Goal: Task Accomplishment & Management: Use online tool/utility

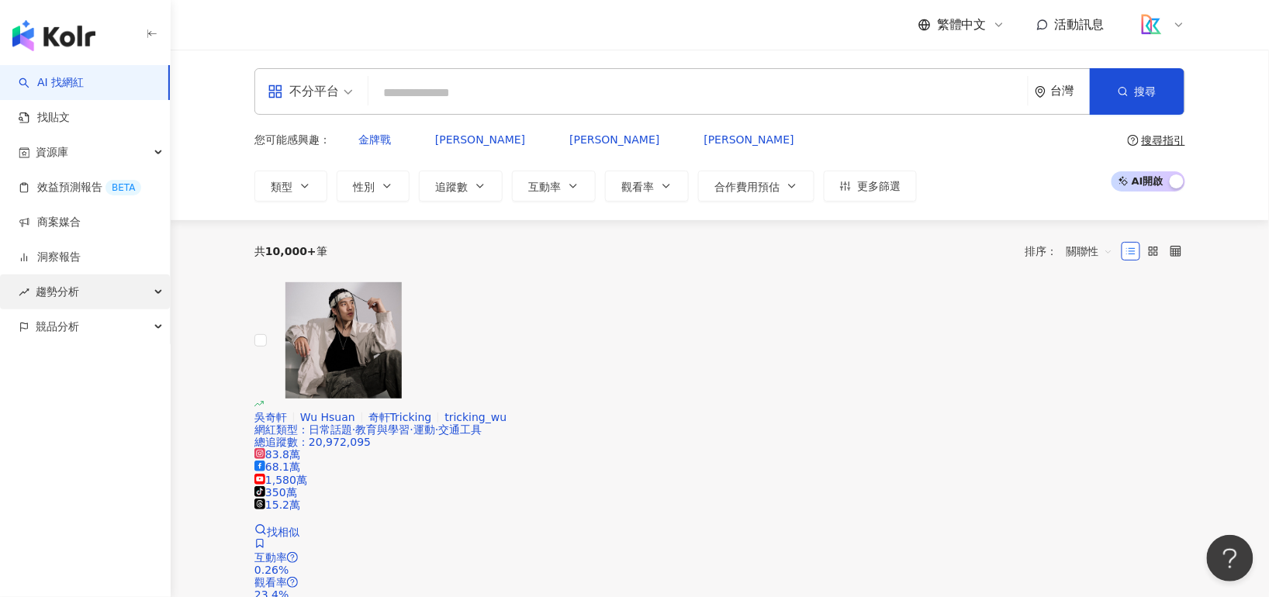
click at [86, 291] on div "趨勢分析" at bounding box center [85, 292] width 170 height 35
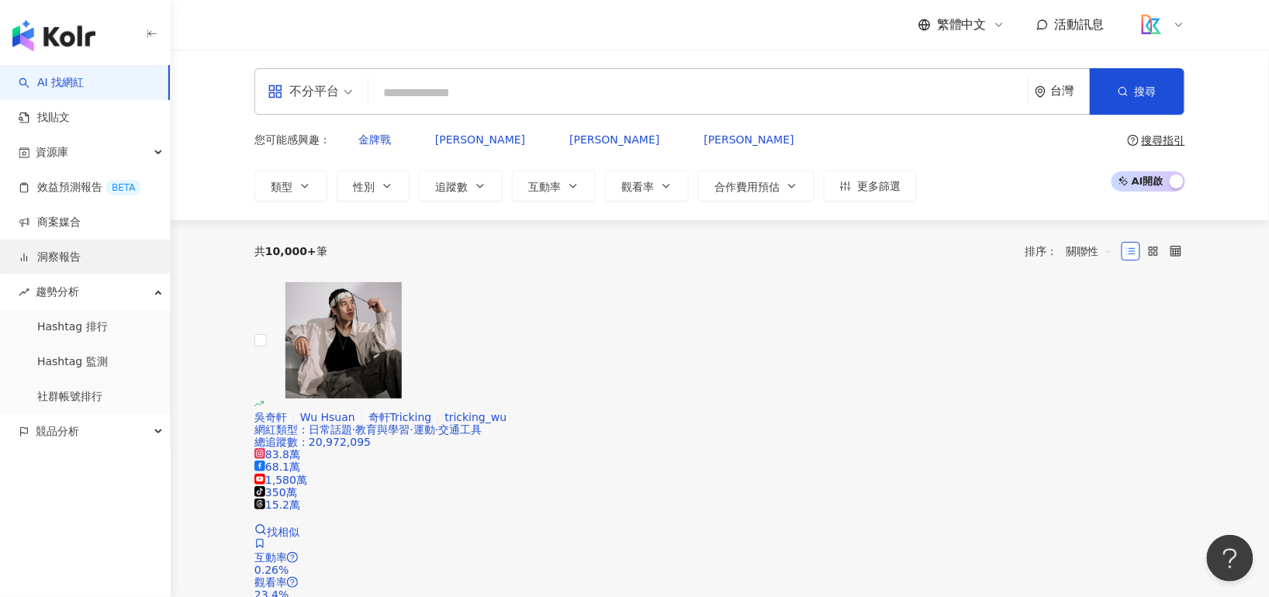
click at [81, 256] on link "洞察報告" at bounding box center [50, 258] width 62 height 16
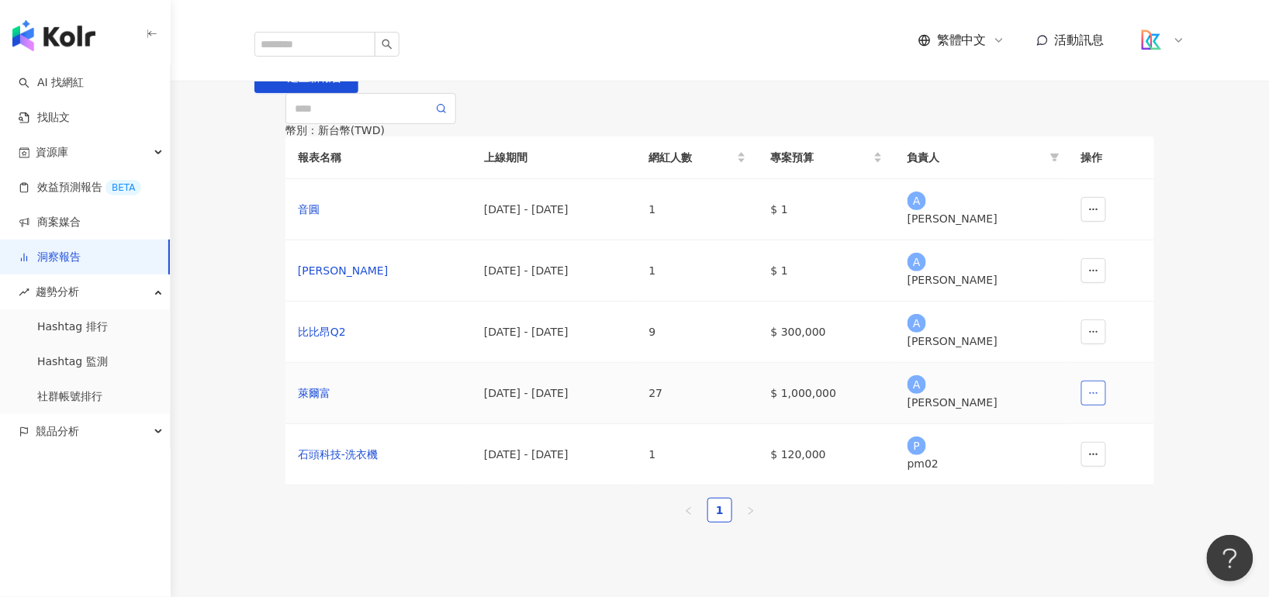
click at [1088, 399] on icon "button" at bounding box center [1093, 393] width 11 height 11
click at [863, 424] on td "$ 1,000,000" at bounding box center [827, 393] width 137 height 61
click at [551, 402] on div "2025/4/1 - 2025/6/30" at bounding box center [554, 393] width 140 height 17
click at [322, 402] on div "萊爾富" at bounding box center [378, 393] width 161 height 17
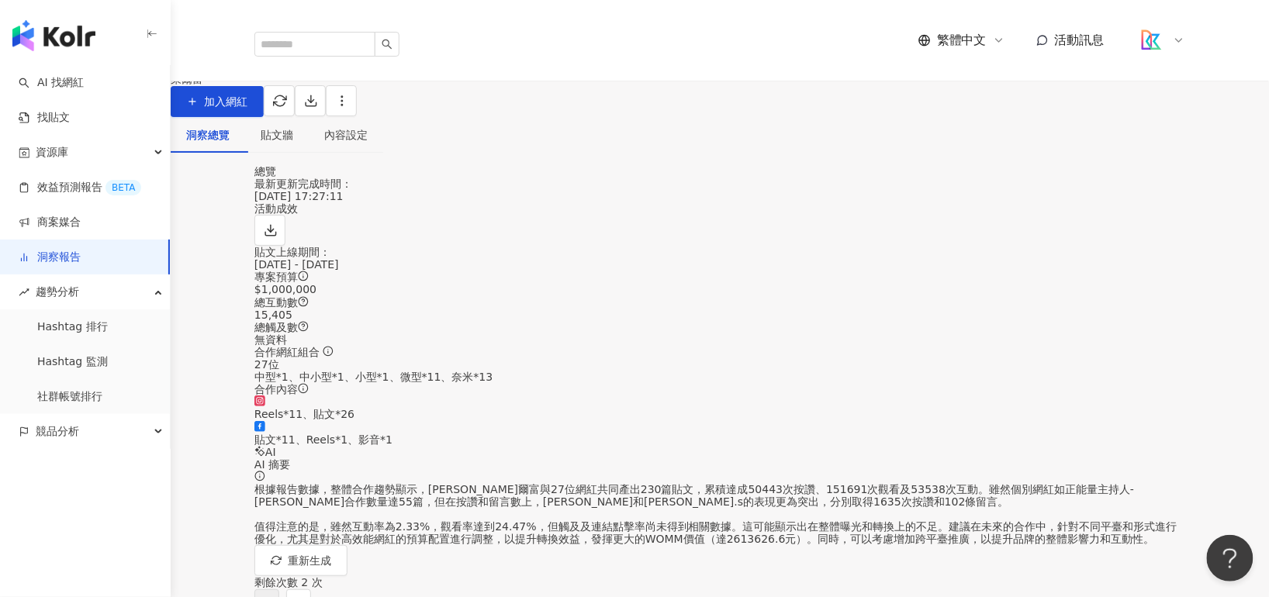
click at [391, 271] on div "2025/4/1 - 2025/6/30" at bounding box center [719, 264] width 931 height 12
click at [295, 116] on button "button" at bounding box center [279, 100] width 31 height 31
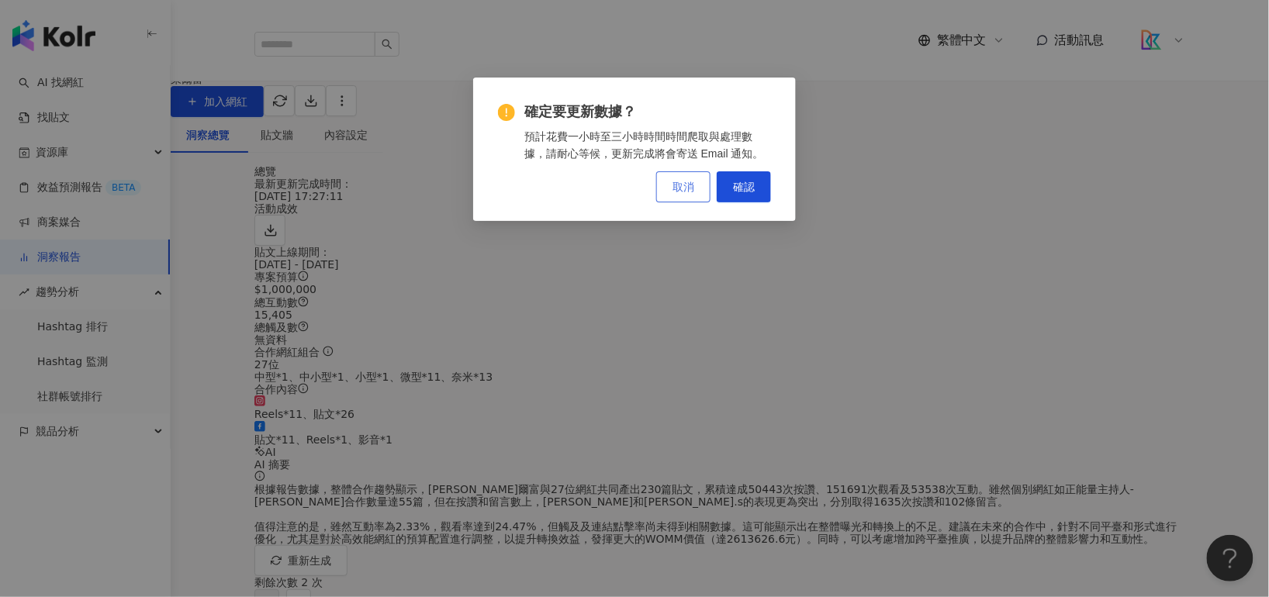
click at [699, 192] on button "取消" at bounding box center [683, 186] width 54 height 31
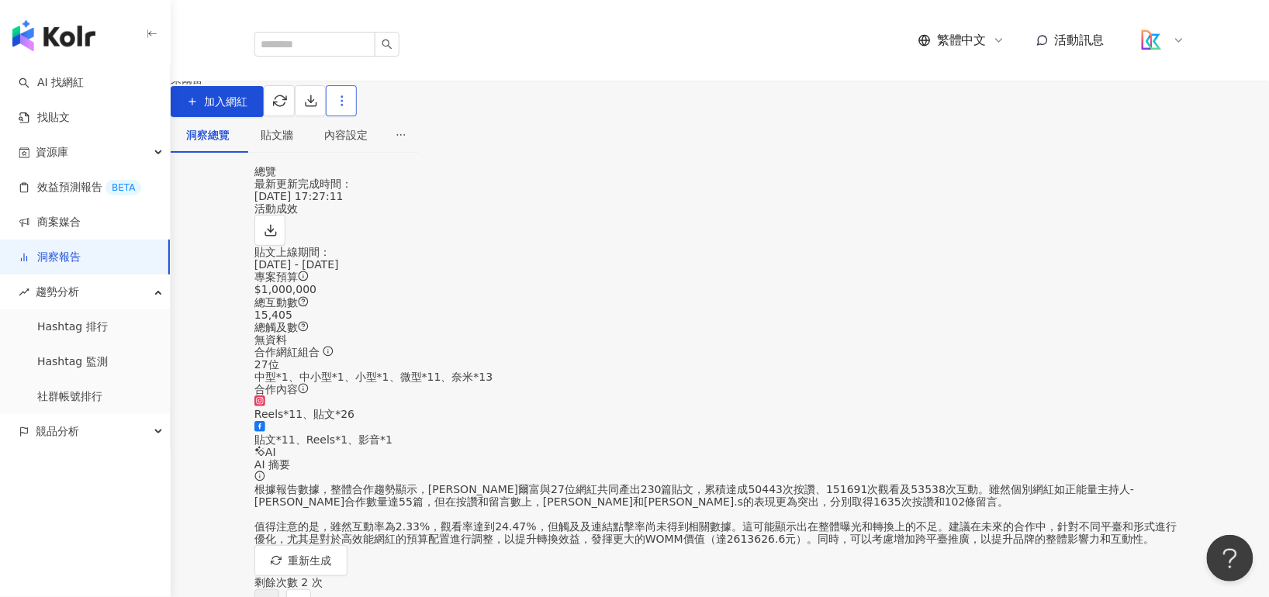
click at [349, 108] on icon "button" at bounding box center [342, 101] width 14 height 14
click at [1172, 145] on icon at bounding box center [1172, 148] width 10 height 10
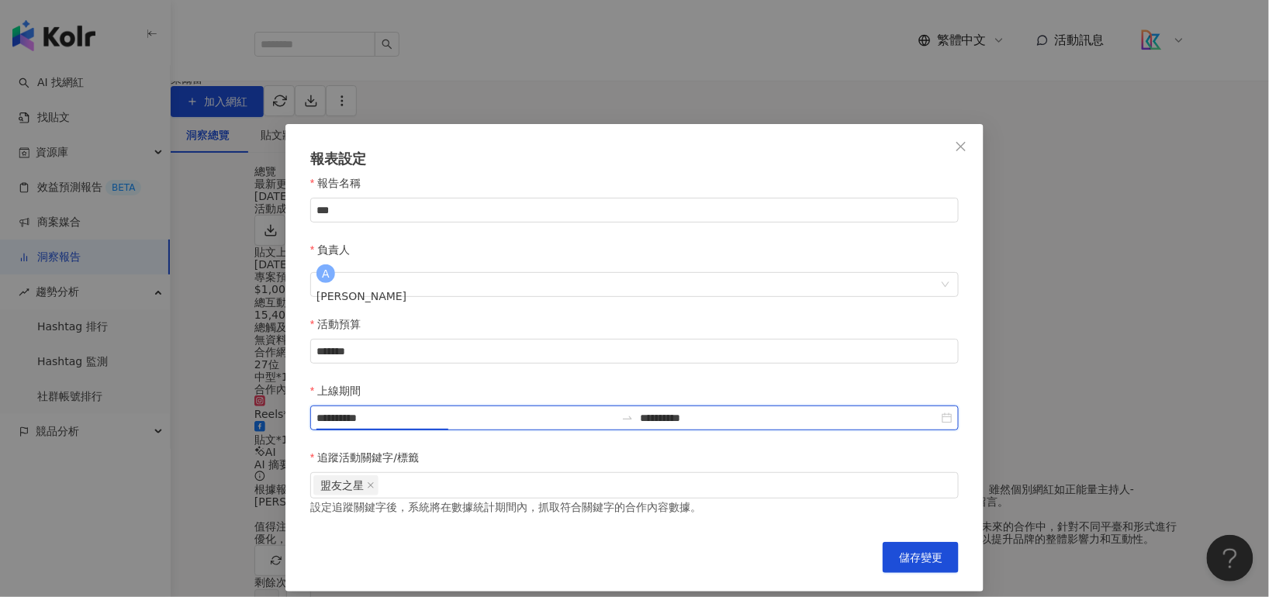
click at [615, 410] on input "**********" at bounding box center [465, 418] width 299 height 17
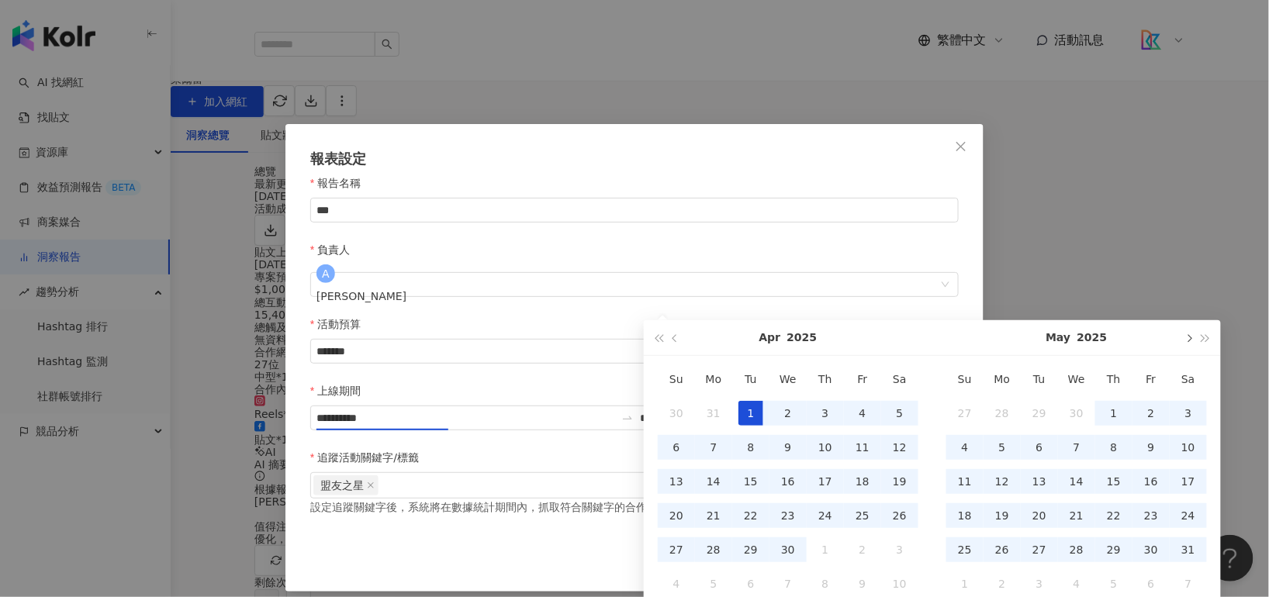
click at [1188, 335] on span "button" at bounding box center [1188, 338] width 8 height 8
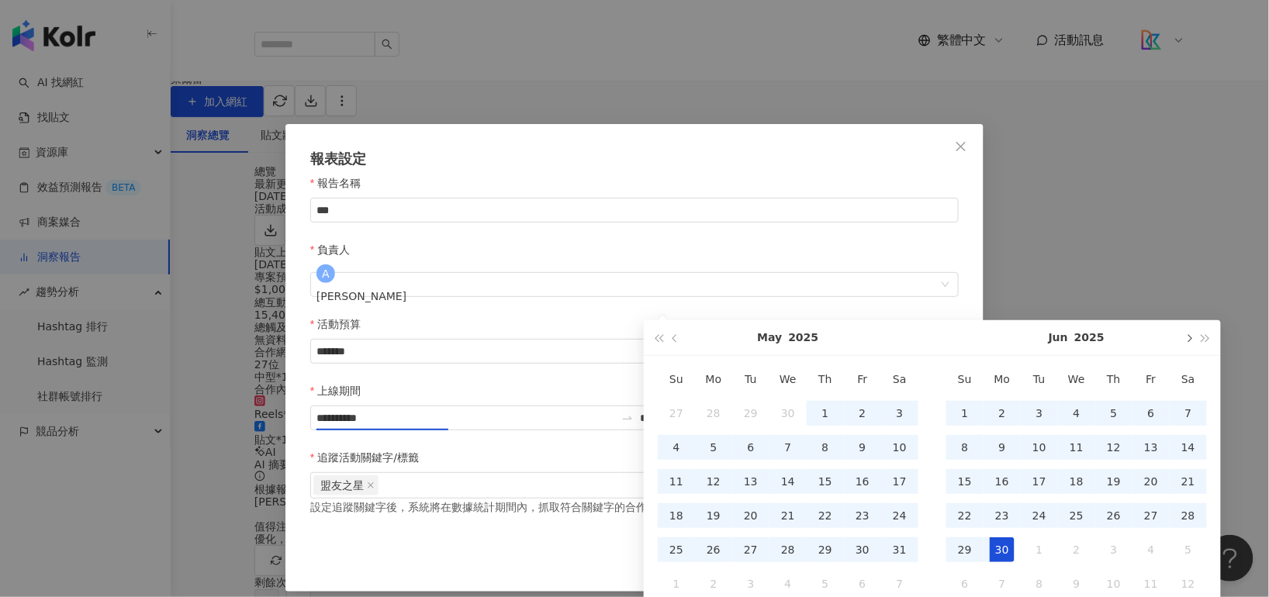
click at [1189, 335] on span "button" at bounding box center [1188, 338] width 8 height 8
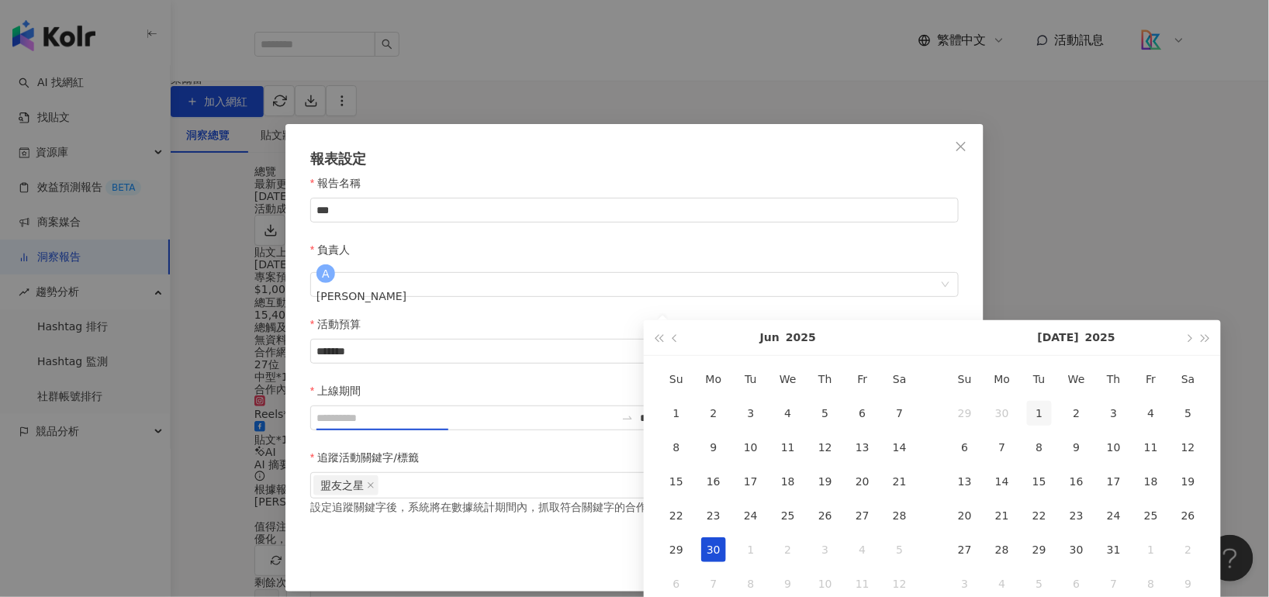
type input "**********"
click at [1035, 418] on div "1" at bounding box center [1039, 413] width 25 height 25
click at [1191, 344] on button "button" at bounding box center [1188, 337] width 17 height 35
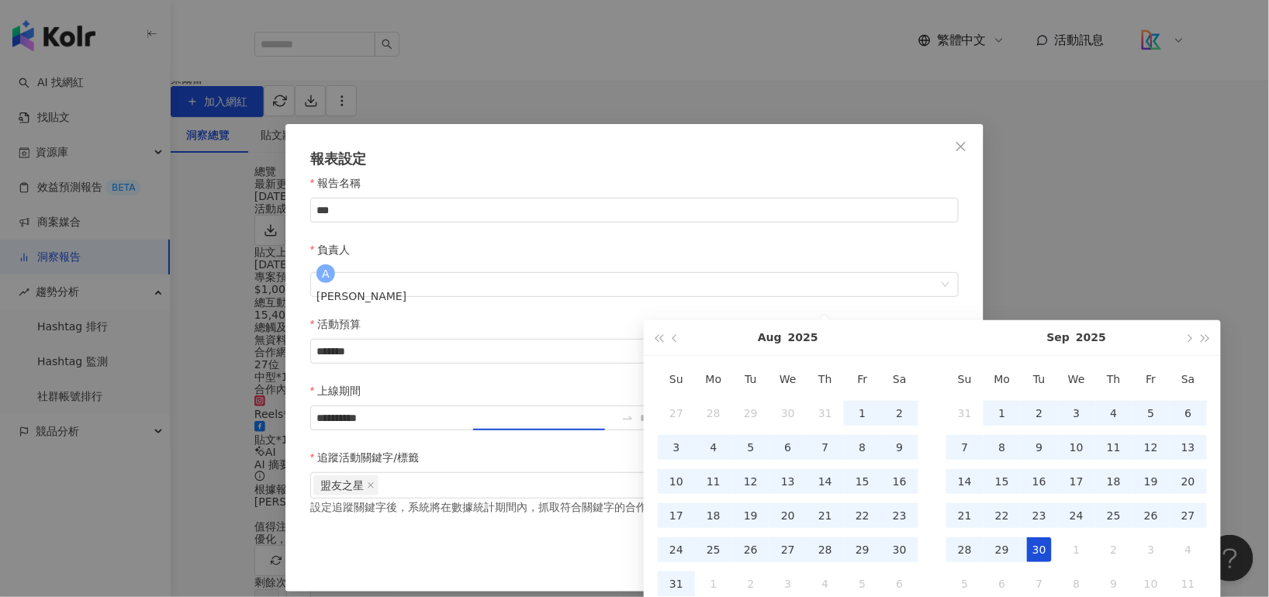
click at [1033, 538] on div "30" at bounding box center [1039, 550] width 25 height 25
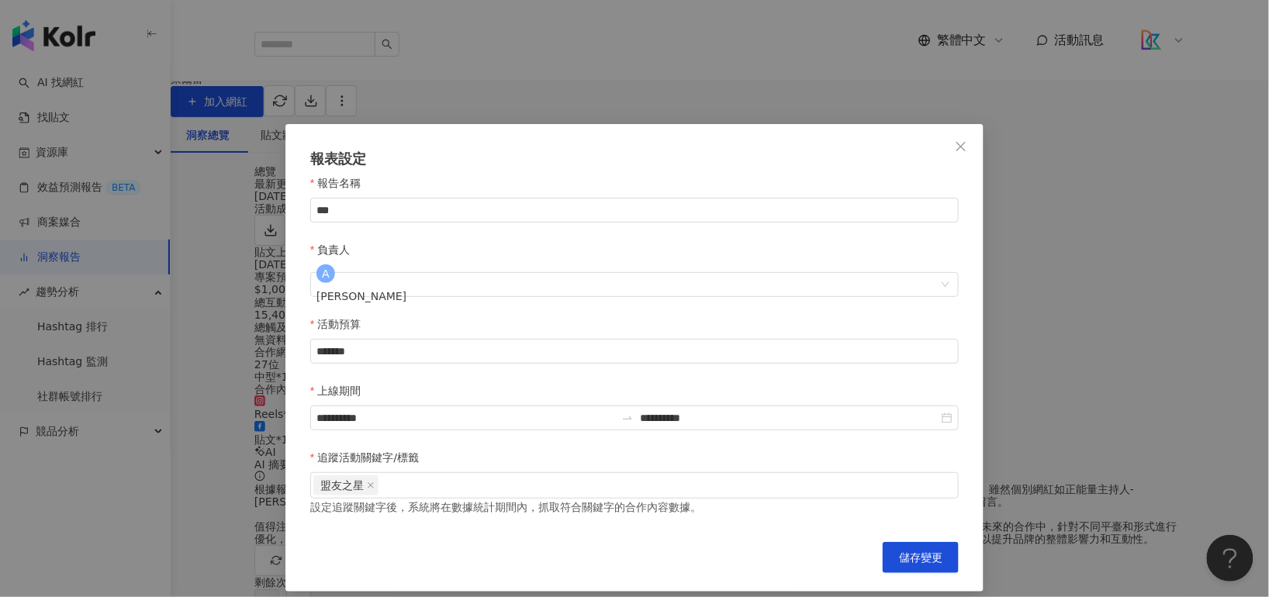
type input "**********"
click at [927, 551] on span "儲存變更" at bounding box center [920, 557] width 43 height 12
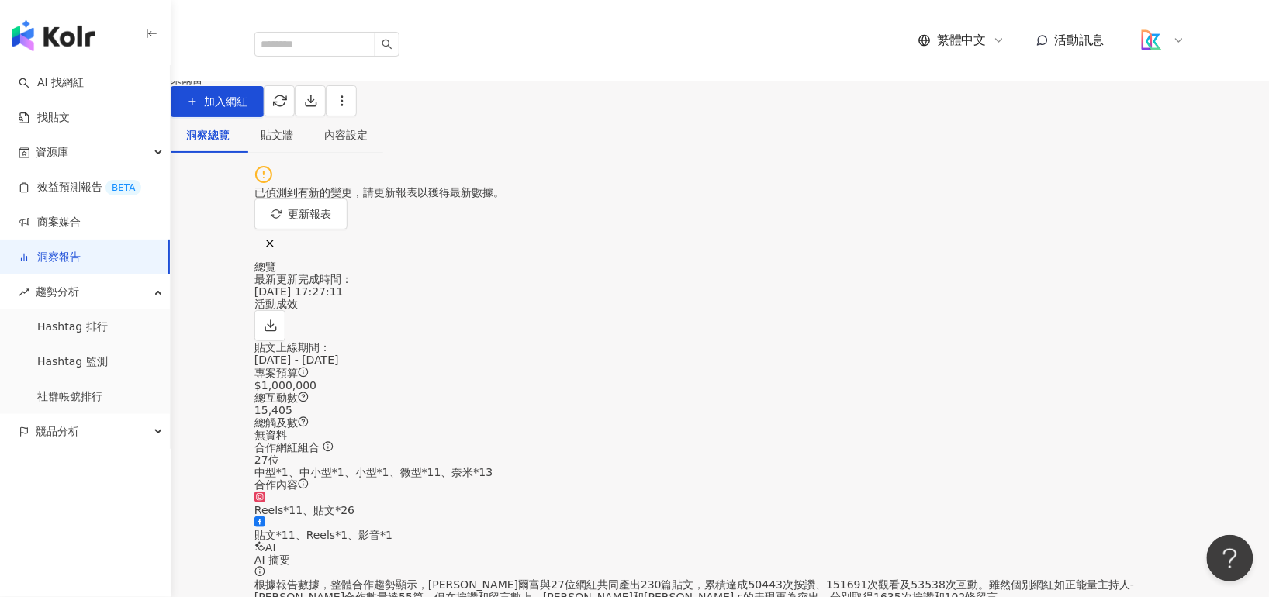
click at [347, 219] on button "更新報表" at bounding box center [300, 214] width 93 height 31
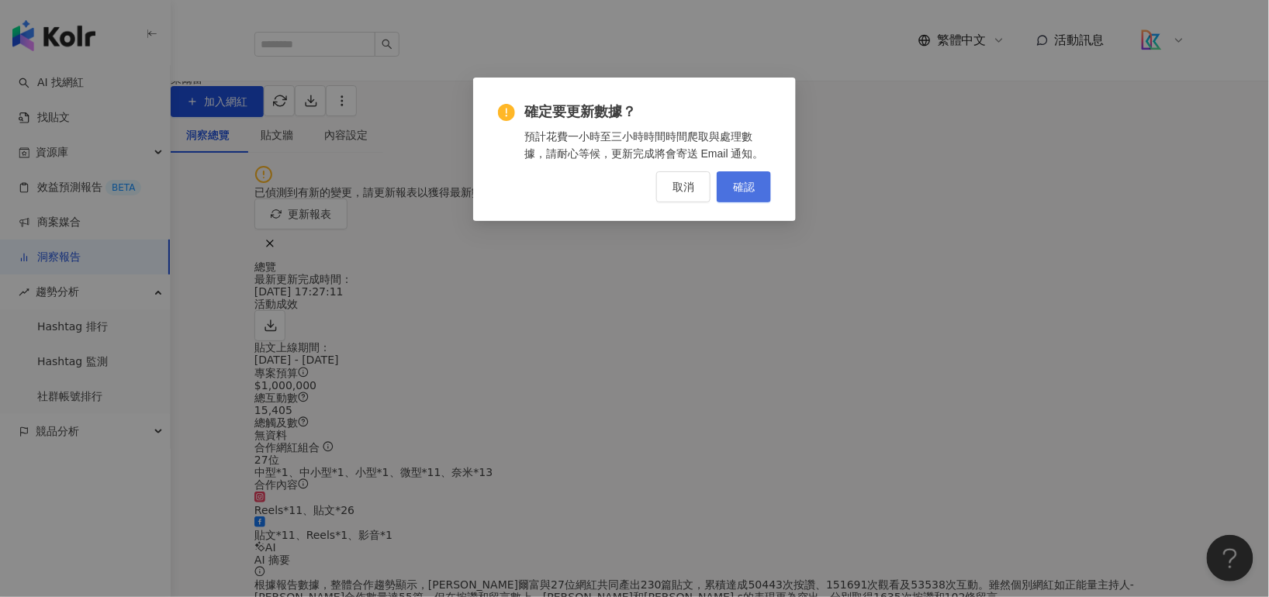
click at [751, 191] on span "確認" at bounding box center [744, 187] width 22 height 12
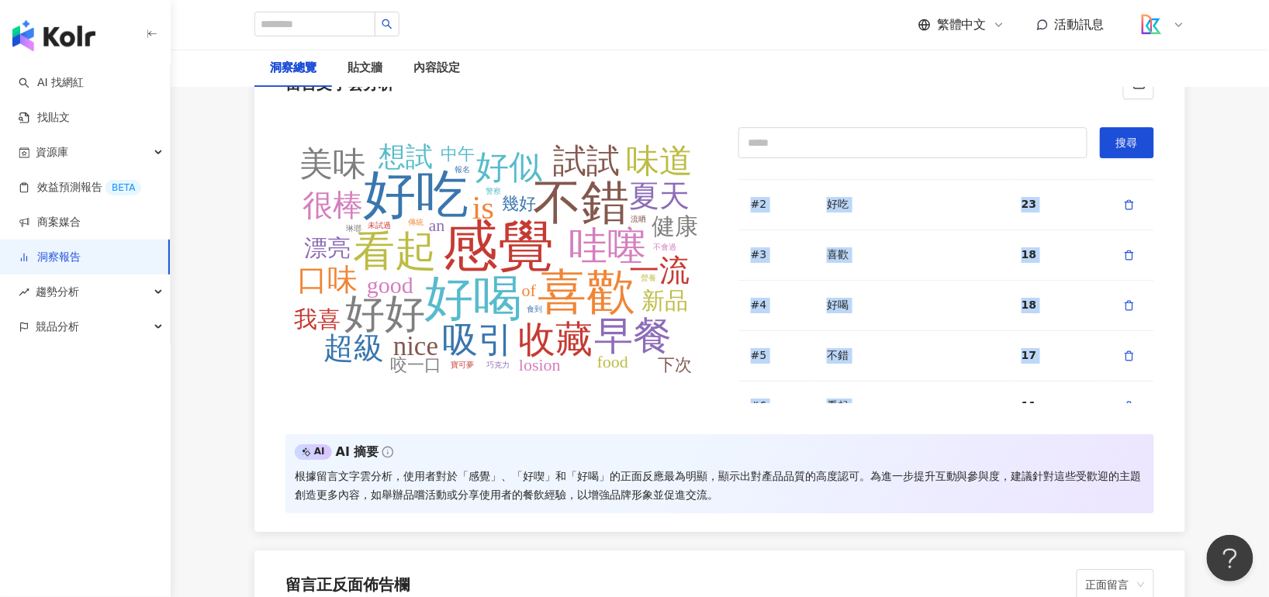
scroll to position [287, 0]
drag, startPoint x: 849, startPoint y: 216, endPoint x: 1000, endPoint y: 371, distance: 215.6
copy tbody "感覺 28 #2 好吃 23 #3 喜歡 18 #4 好喝 18 #5 不錯 17 #6 看起 11 #7 好好 10 #8 哇噻 9 #9 早餐 9 #10…"
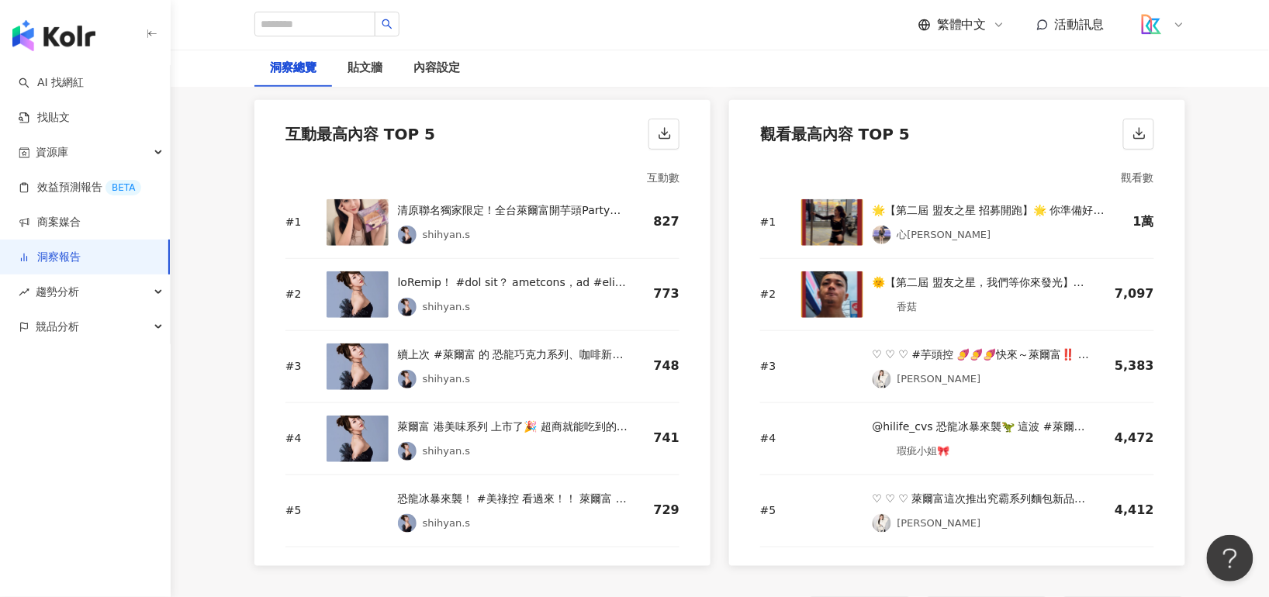
scroll to position [2100, 0]
